Goal: Information Seeking & Learning: Learn about a topic

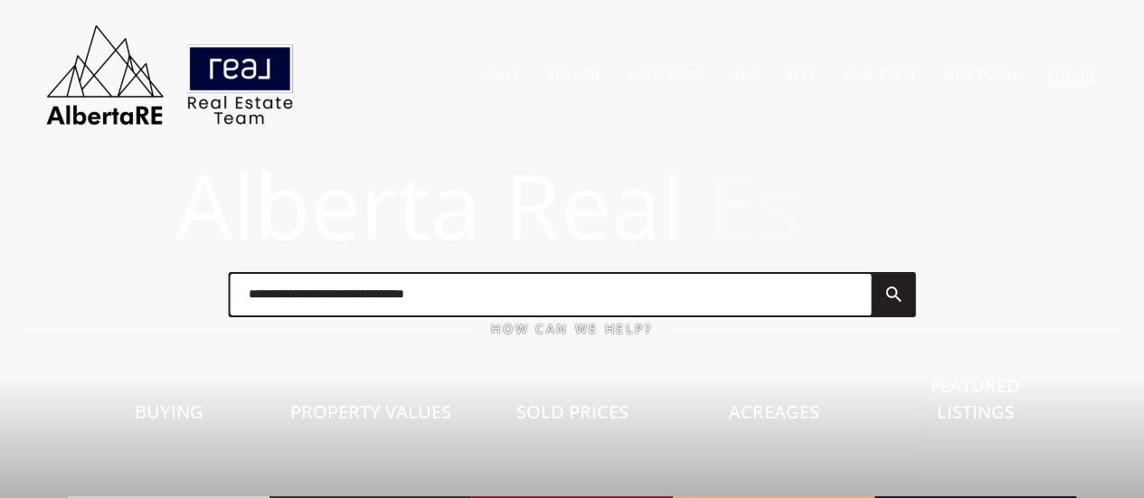
click at [1059, 75] on link "Log In" at bounding box center [1072, 74] width 48 height 17
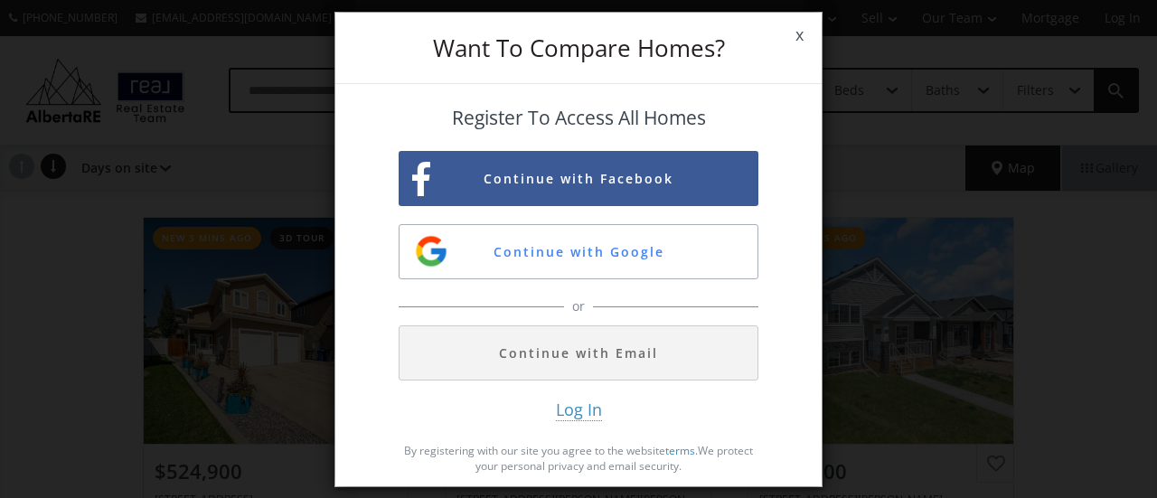
click at [569, 419] on span "Log In" at bounding box center [579, 410] width 46 height 23
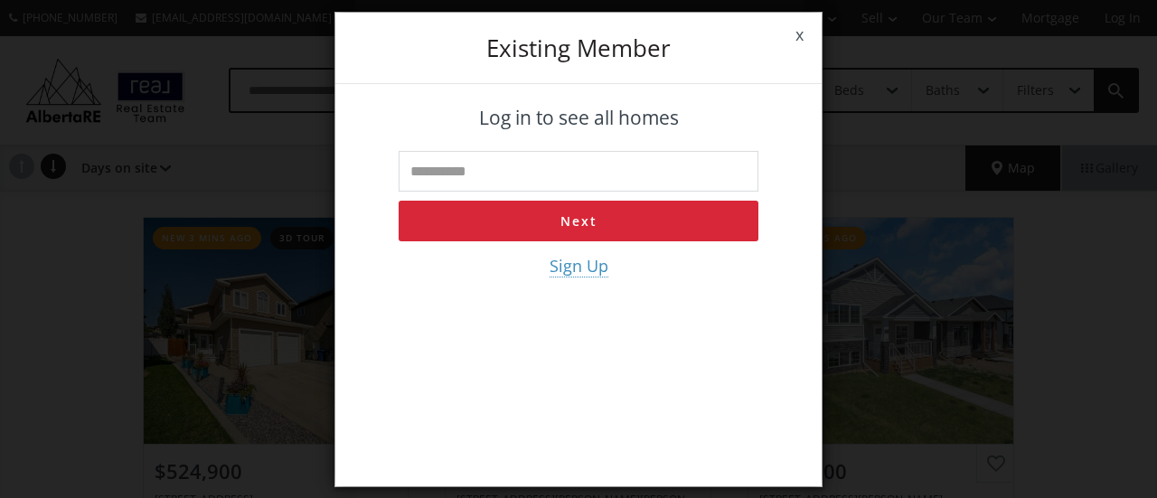
click at [522, 170] on input "text" at bounding box center [579, 171] width 360 height 41
type input "**********"
click at [529, 227] on button "Next" at bounding box center [579, 221] width 360 height 41
type input "**********"
click at [546, 221] on button "Log in" at bounding box center [579, 221] width 360 height 41
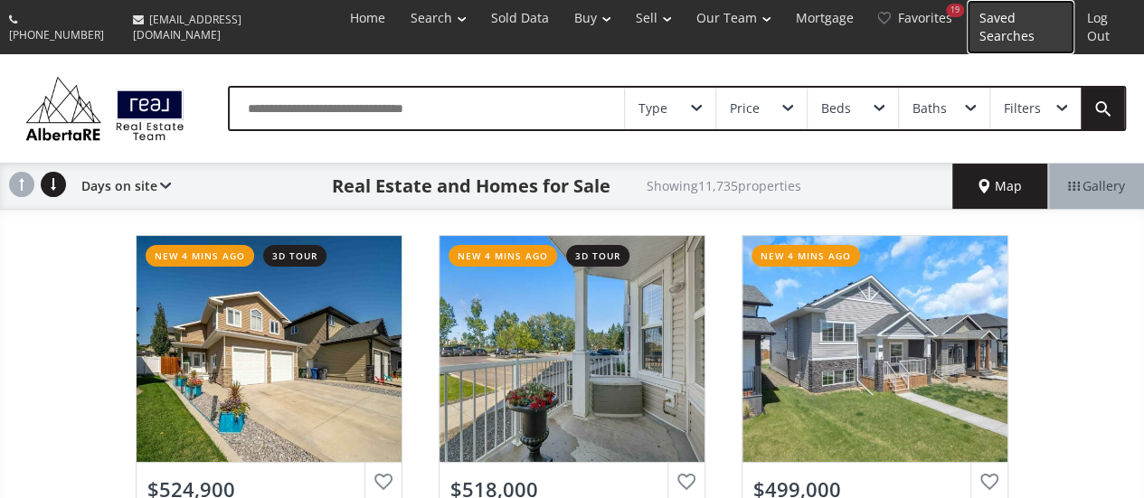
click at [1023, 8] on link "Saved Searches" at bounding box center [1020, 27] width 108 height 54
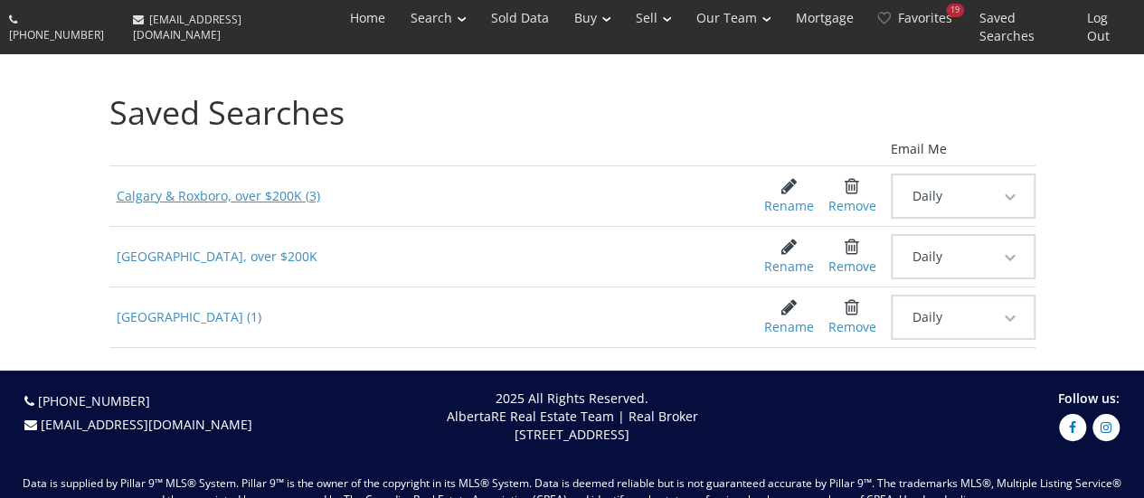
click at [148, 186] on span "Calgary & Roxboro, over $200K (3)" at bounding box center [422, 196] width 627 height 33
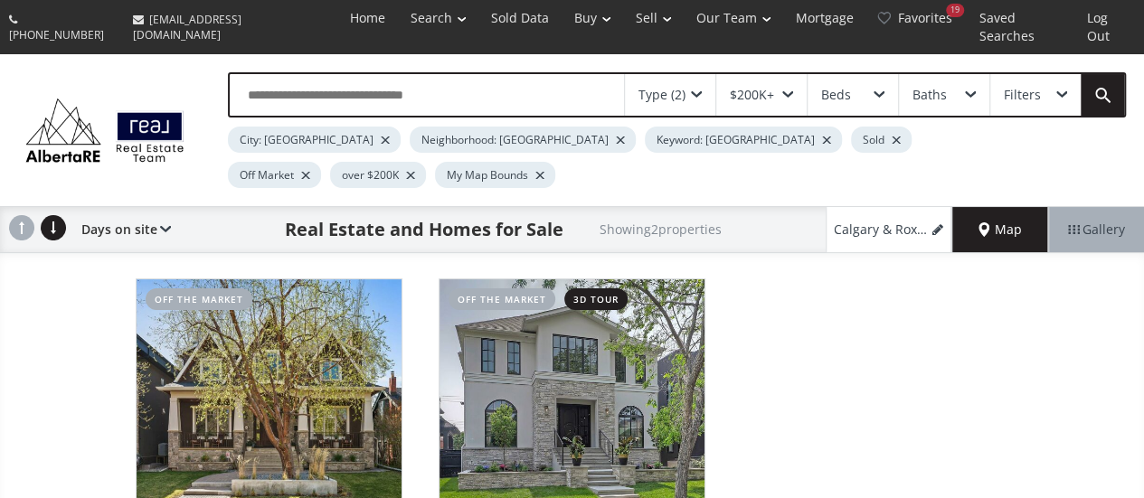
click at [310, 172] on div at bounding box center [305, 175] width 9 height 7
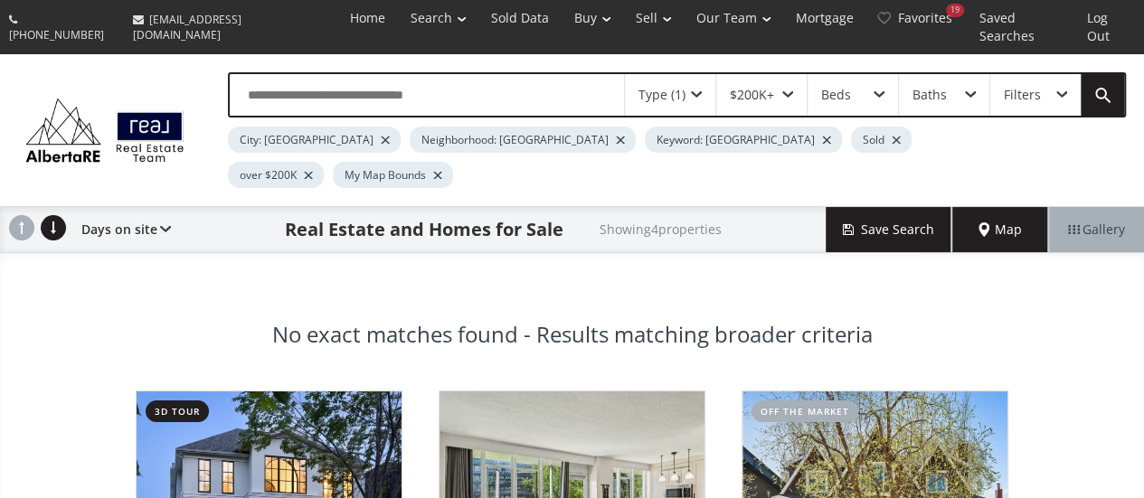
click at [891, 136] on div at bounding box center [895, 139] width 9 height 7
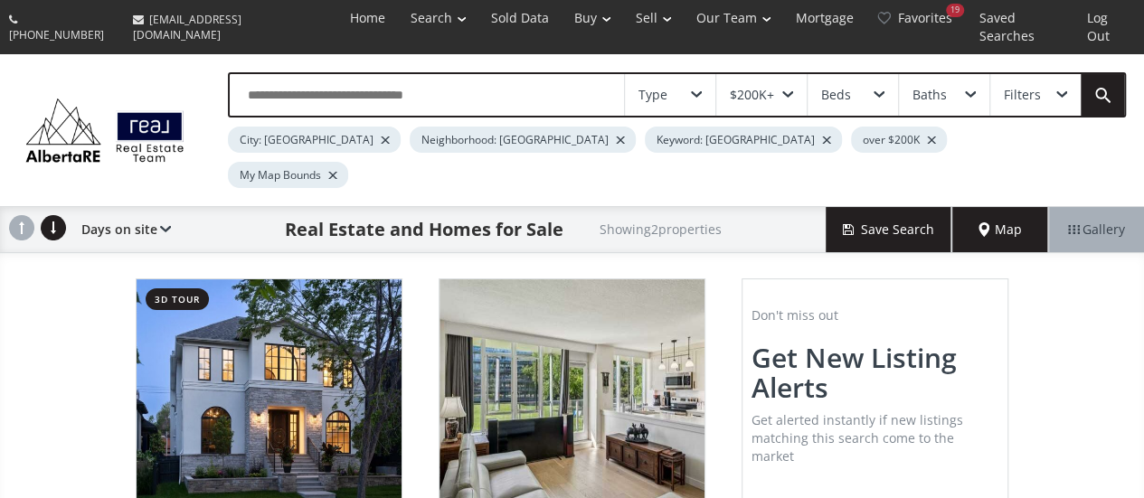
click at [337, 172] on div at bounding box center [332, 175] width 9 height 7
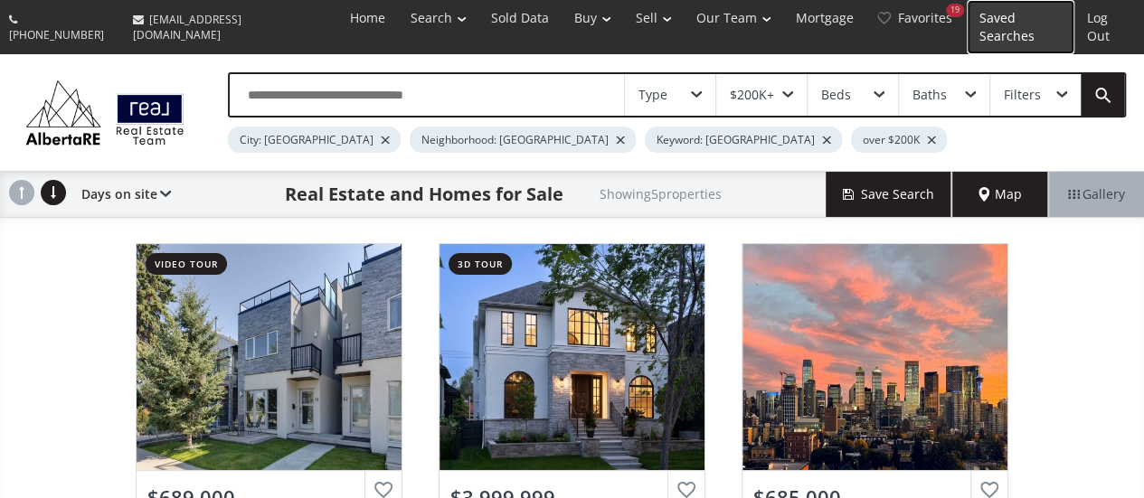
click at [1027, 17] on link "Saved Searches" at bounding box center [1020, 27] width 108 height 54
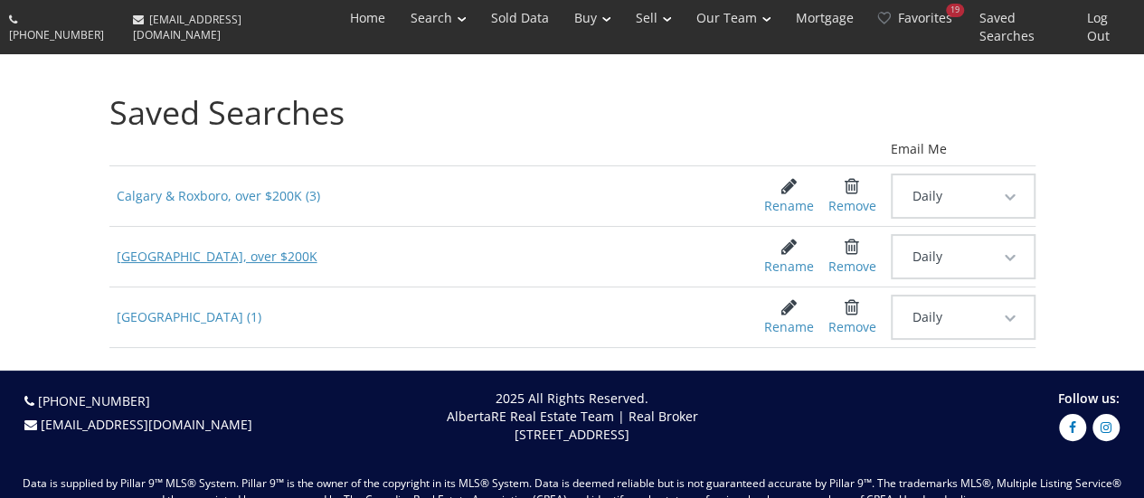
click at [146, 240] on span "Calgary, over $200K" at bounding box center [422, 256] width 627 height 33
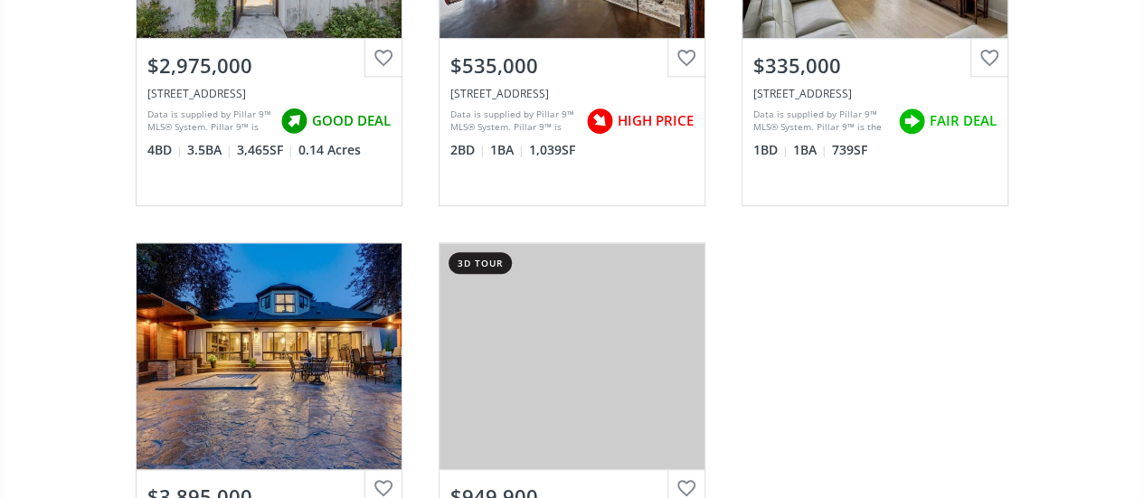
scroll to position [978, 0]
